Goal: Task Accomplishment & Management: Manage account settings

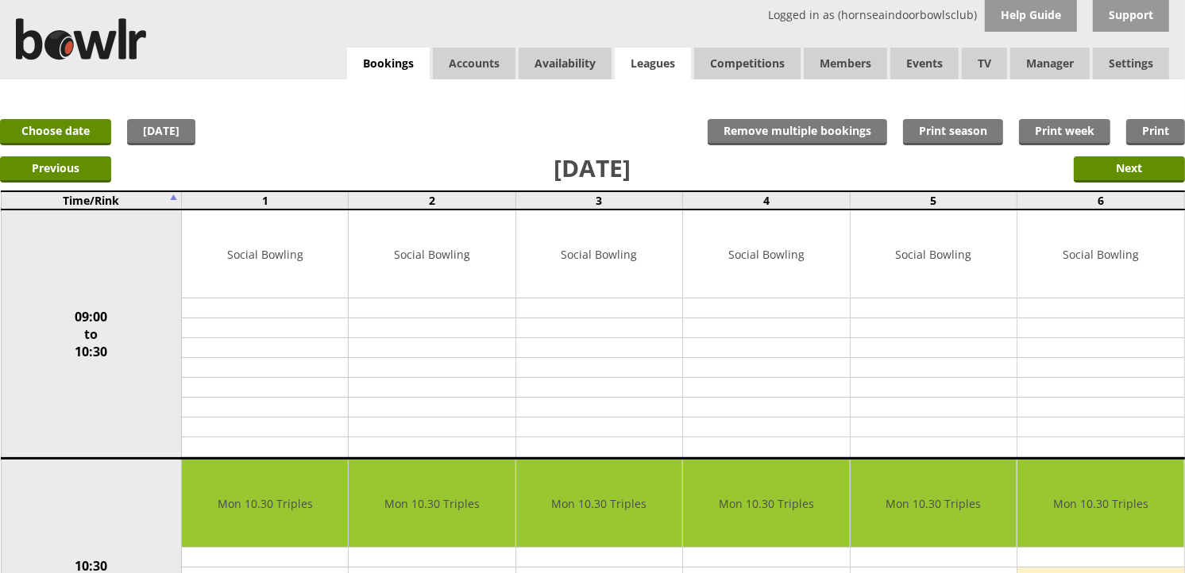
click at [644, 59] on link "Leagues" at bounding box center [653, 64] width 76 height 32
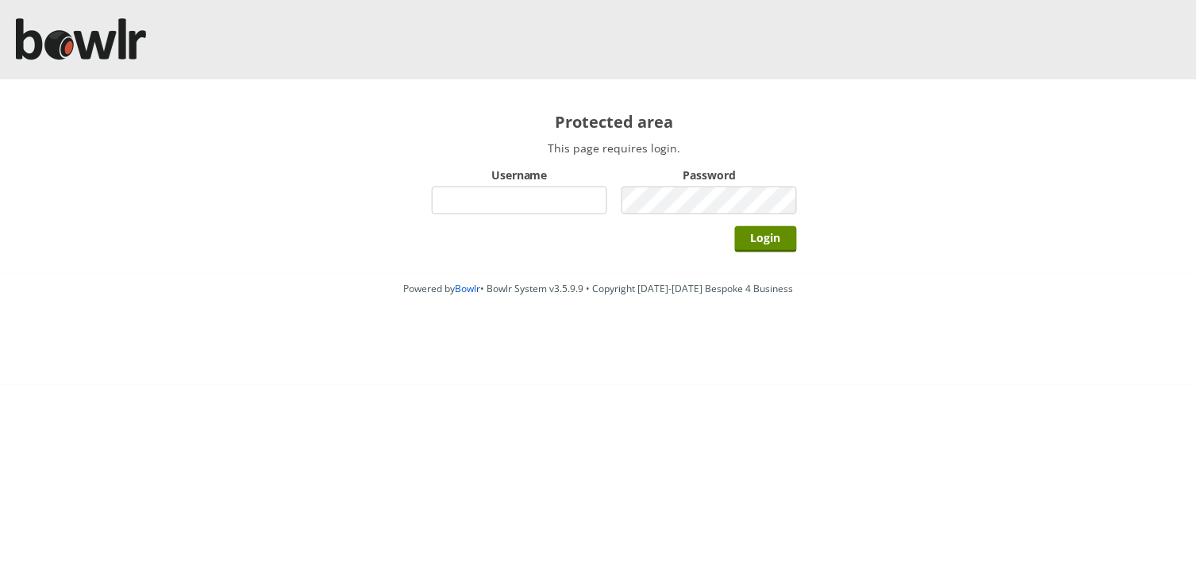
click at [568, 202] on input "Username" at bounding box center [519, 201] width 175 height 28
type input "hornseaindoorbowlsclub"
click at [735, 226] on input "Login" at bounding box center [766, 239] width 62 height 26
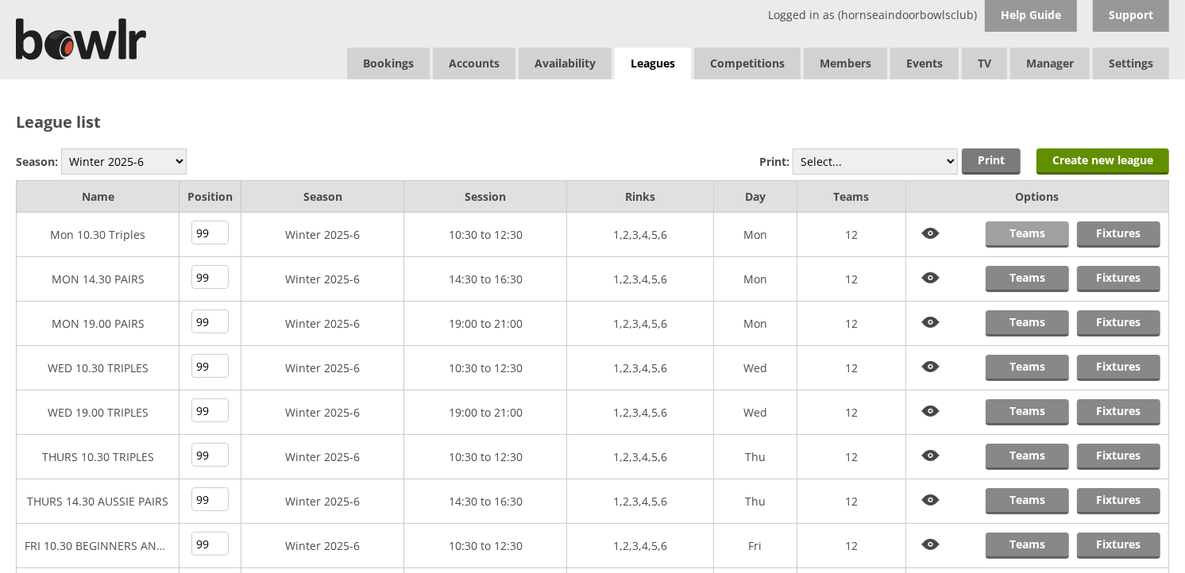
click at [1012, 237] on link "Teams" at bounding box center [1026, 235] width 83 height 26
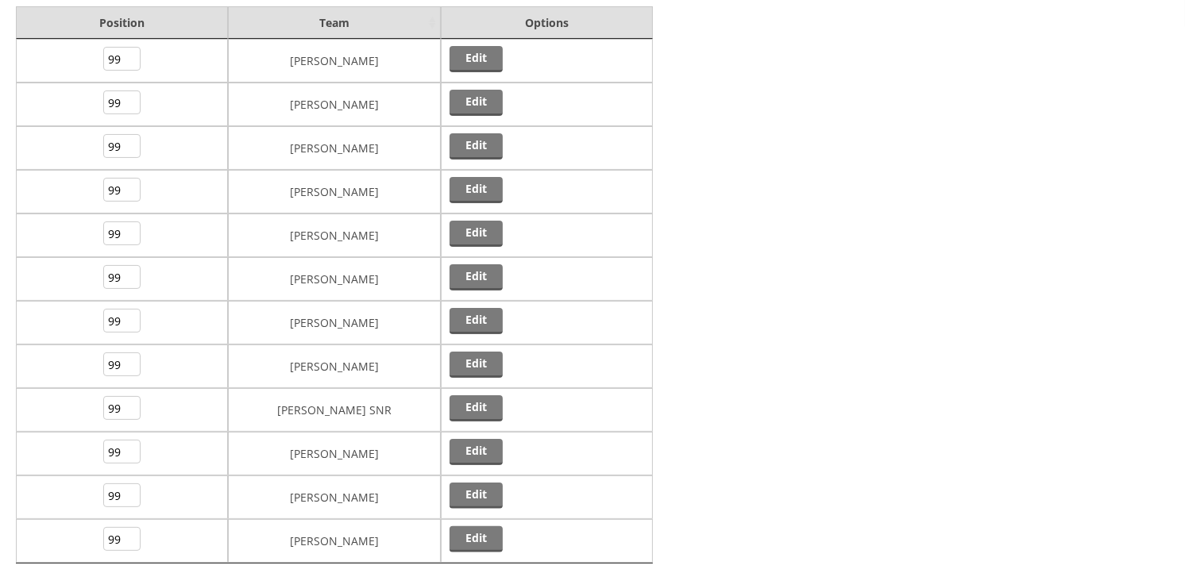
scroll to position [264, 0]
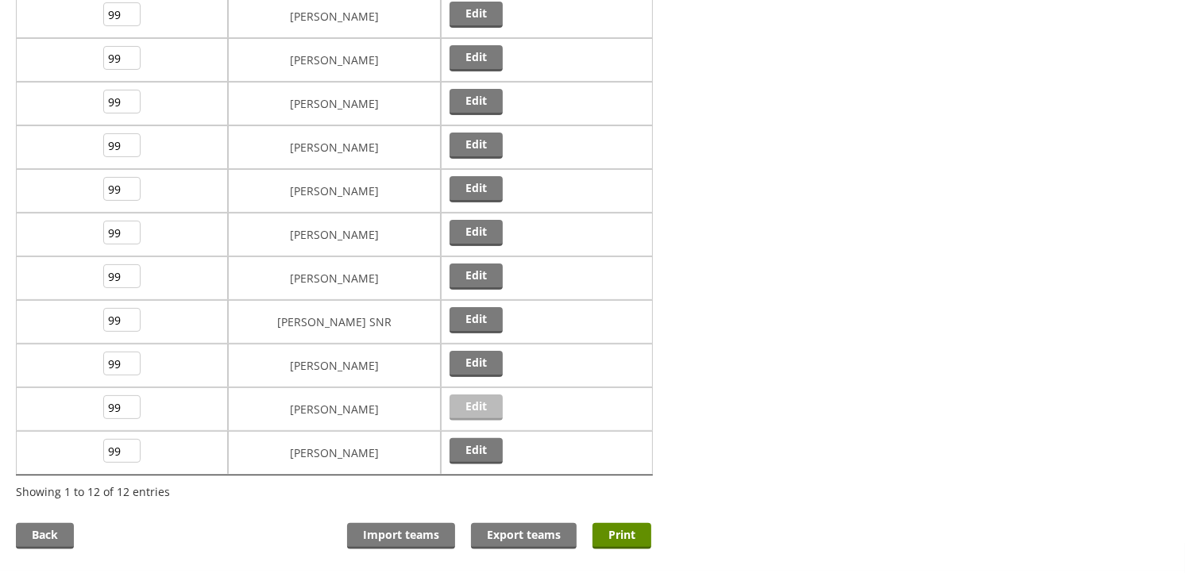
click at [480, 408] on link "Edit" at bounding box center [475, 408] width 53 height 26
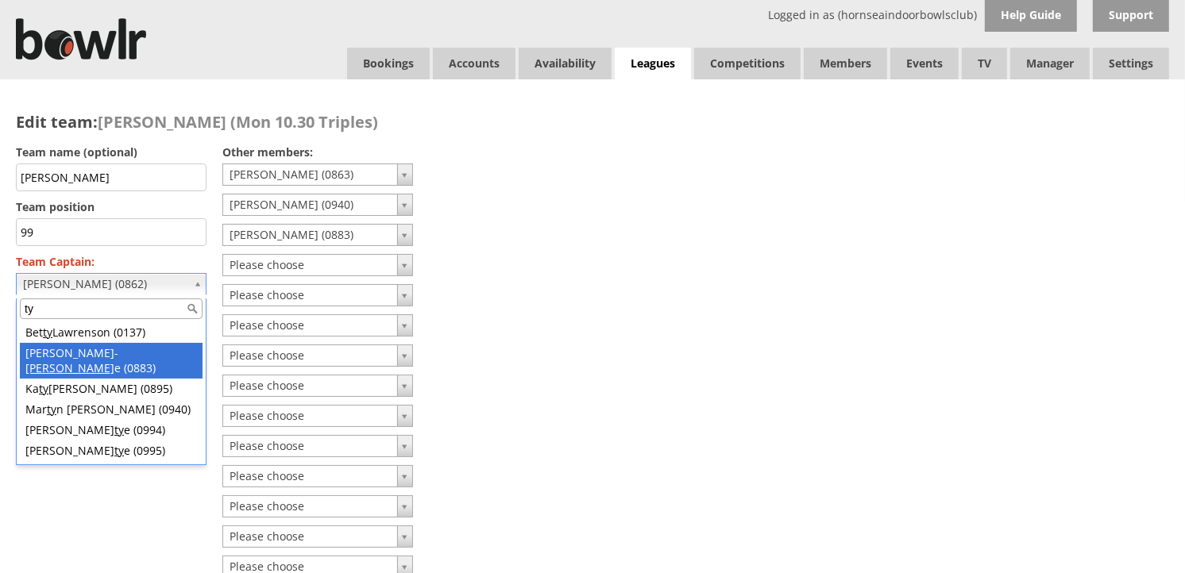
type input "ty"
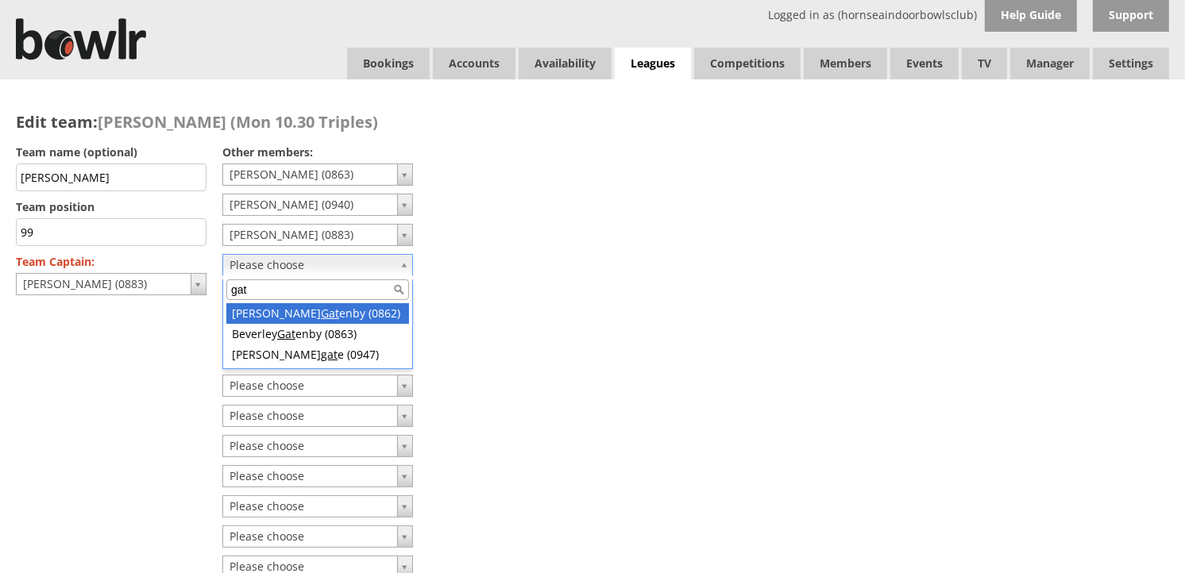
type input "gat"
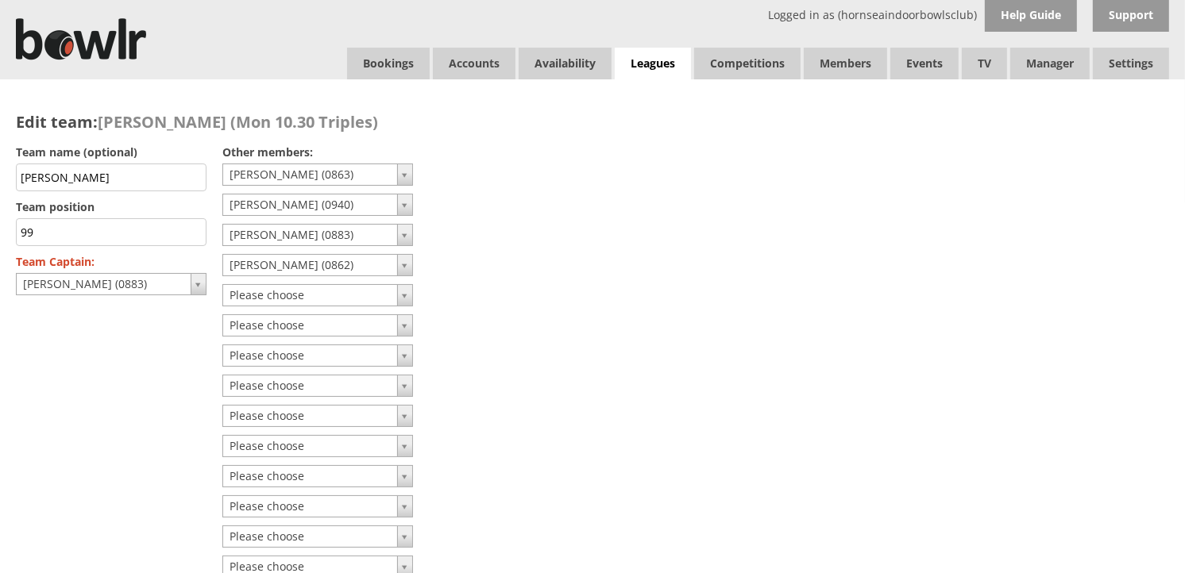
drag, startPoint x: 118, startPoint y: 175, endPoint x: 12, endPoint y: 177, distance: 105.6
click at [12, 177] on div "Edit team: David Gatenby (Mon 10.30 Triples) Team name (optional) David Gatenby…" at bounding box center [333, 369] width 667 height 580
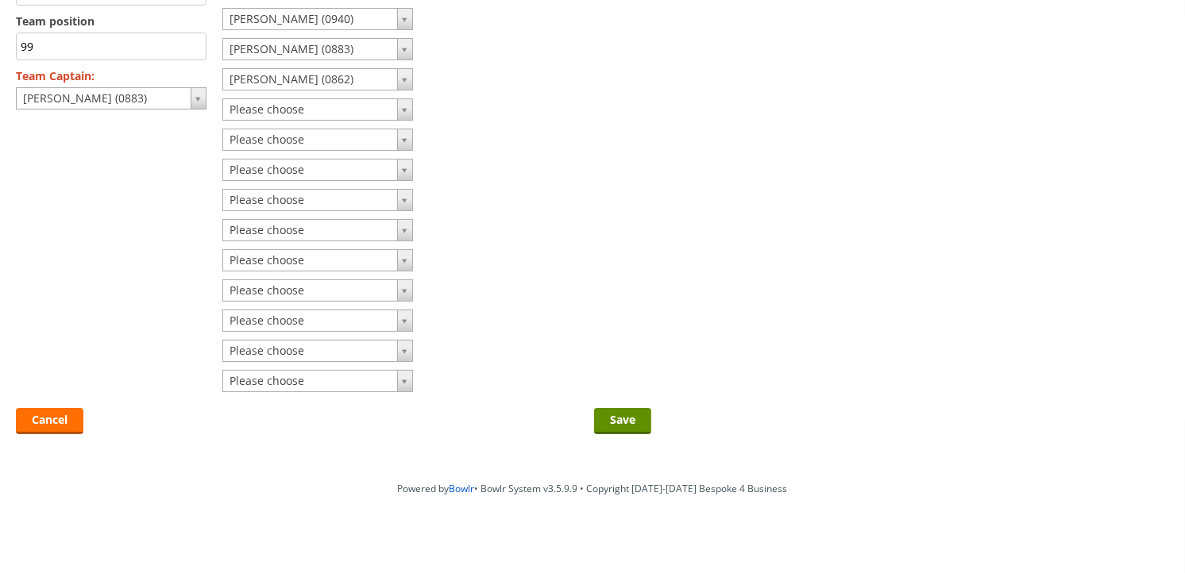
scroll to position [196, 0]
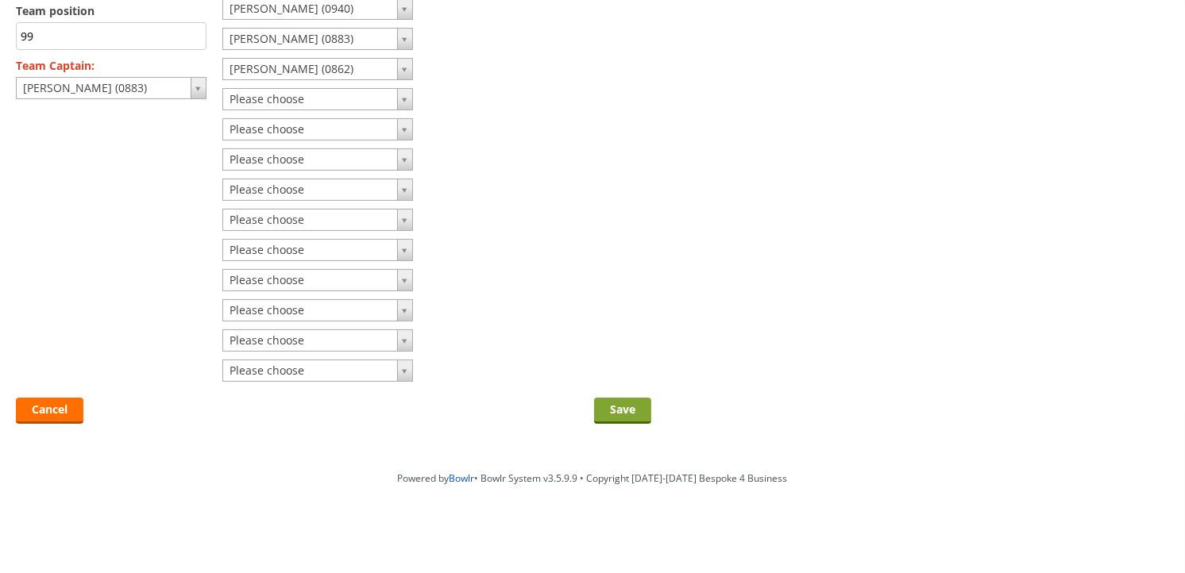
type input "[PERSON_NAME]"
click at [637, 415] on input "Save" at bounding box center [622, 411] width 57 height 26
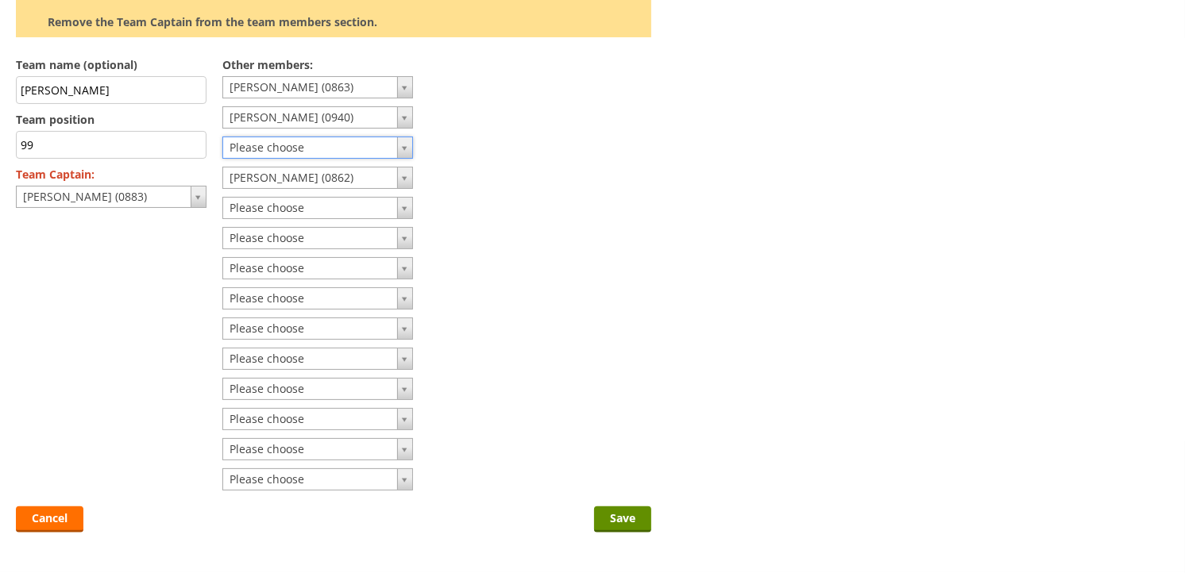
scroll to position [273, 0]
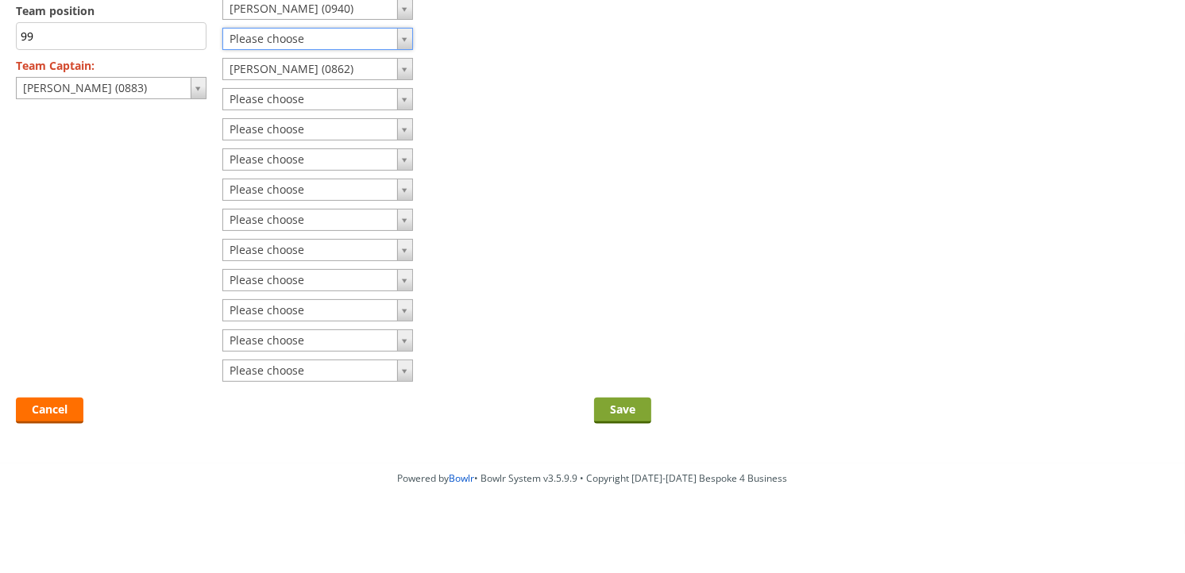
click at [615, 408] on input "Save" at bounding box center [622, 411] width 57 height 26
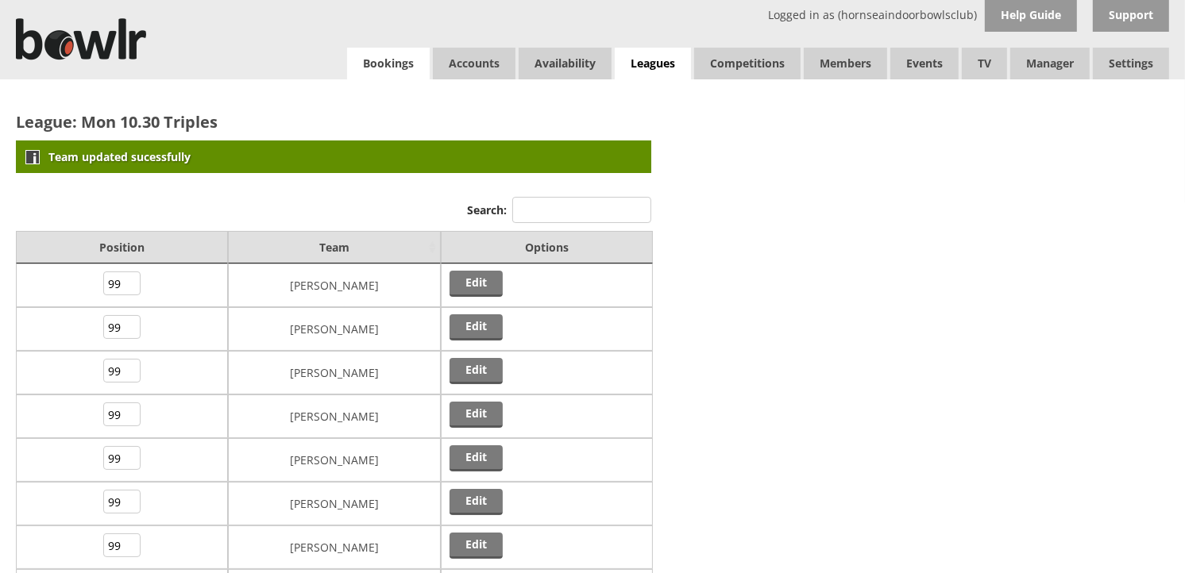
click at [395, 57] on link "Bookings" at bounding box center [388, 64] width 83 height 32
